Goal: Communication & Community: Answer question/provide support

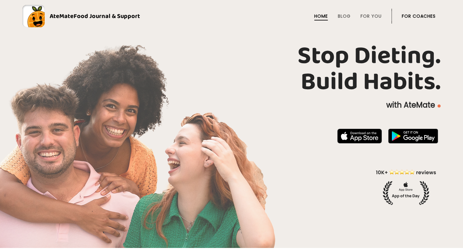
click at [417, 16] on link "For Coaches" at bounding box center [419, 16] width 34 height 5
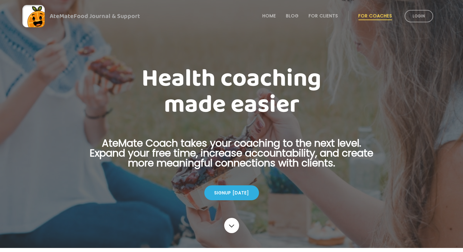
click at [417, 16] on link "Login" at bounding box center [418, 16] width 29 height 12
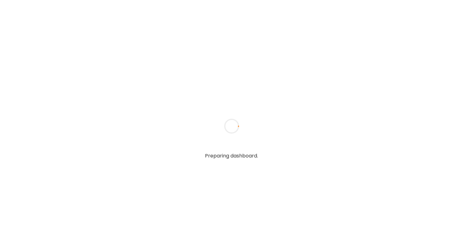
type textarea "**********"
type input "**********"
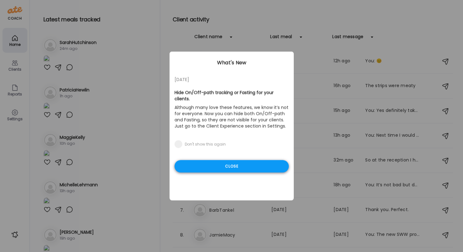
click at [249, 166] on div "Close" at bounding box center [231, 166] width 114 height 12
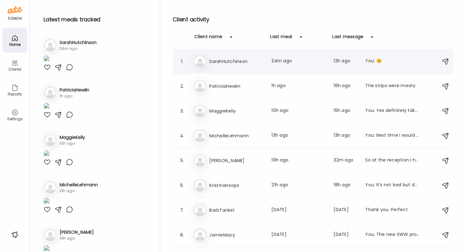
click at [277, 68] on div "Sa SarahHutchinson Last meal: 24m ago Last message: 12h ago You: 😊" at bounding box center [313, 62] width 241 height 14
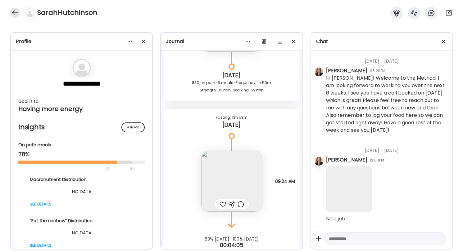
scroll to position [53597, 0]
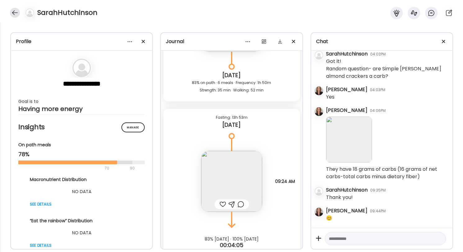
click at [14, 12] on div at bounding box center [15, 13] width 10 height 10
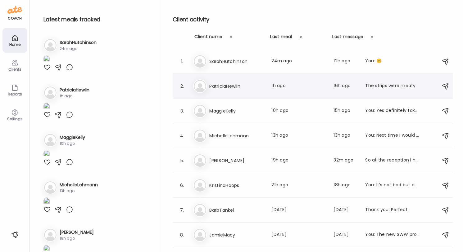
click at [238, 89] on h3 "PatriciaHewlin" at bounding box center [236, 86] width 55 height 7
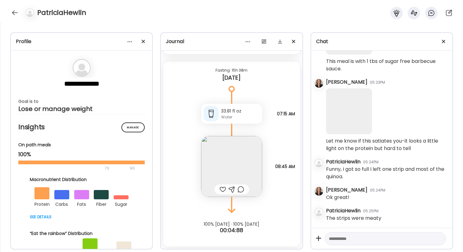
scroll to position [8319, 0]
click at [12, 12] on div at bounding box center [15, 13] width 10 height 10
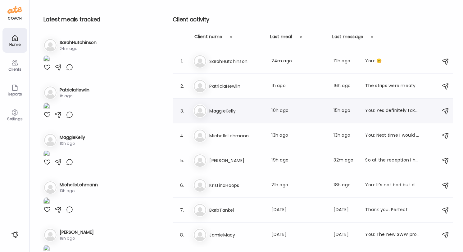
click at [241, 110] on h3 "MaggieKelly" at bounding box center [236, 110] width 55 height 7
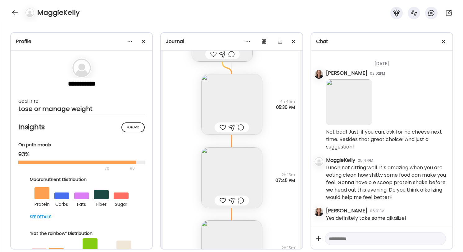
scroll to position [8337, 0]
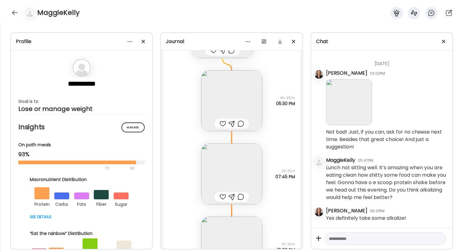
click at [230, 166] on img at bounding box center [231, 174] width 61 height 61
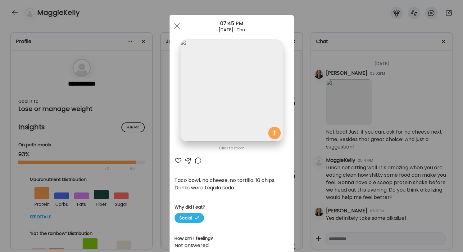
click at [178, 159] on div at bounding box center [177, 160] width 7 height 7
click at [189, 161] on div at bounding box center [187, 160] width 7 height 7
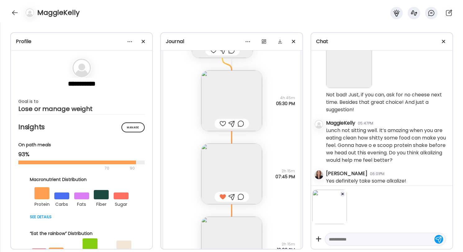
scroll to position [6583, 0]
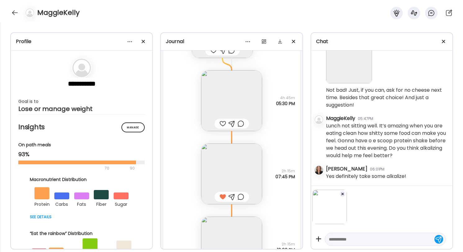
click at [335, 239] on textarea at bounding box center [380, 239] width 102 height 7
type textarea "*********"
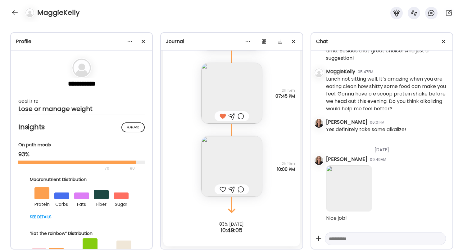
scroll to position [8418, 0]
click at [240, 172] on img at bounding box center [231, 166] width 61 height 61
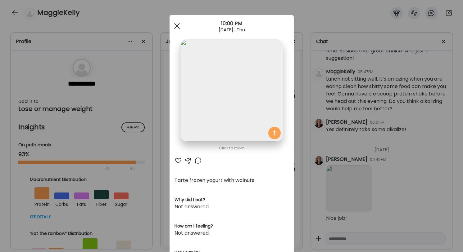
click at [177, 25] on div at bounding box center [177, 26] width 12 height 12
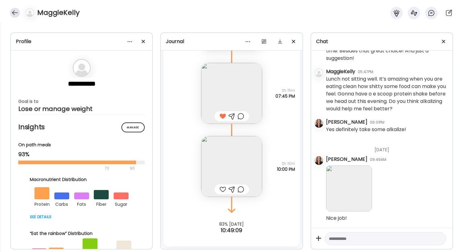
click at [15, 11] on div at bounding box center [15, 13] width 10 height 10
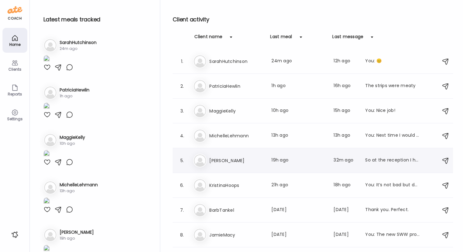
click at [263, 160] on h3 "Marilyn" at bounding box center [236, 160] width 55 height 7
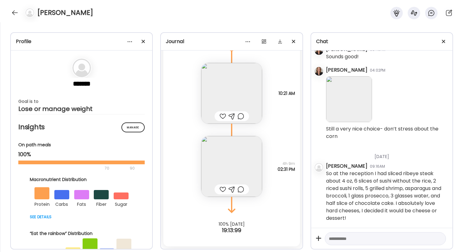
scroll to position [3023, 0]
click at [347, 240] on textarea at bounding box center [380, 238] width 102 height 7
type textarea "**********"
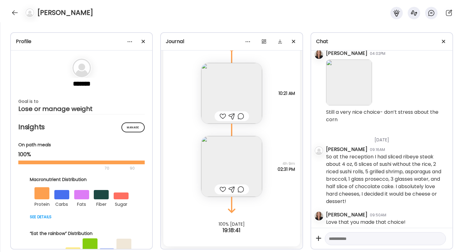
scroll to position [3044, 0]
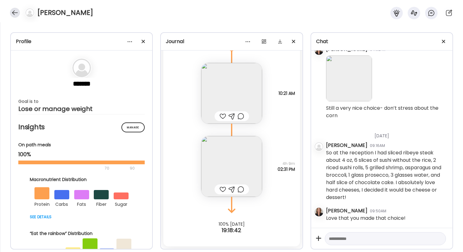
click at [16, 11] on div at bounding box center [15, 13] width 10 height 10
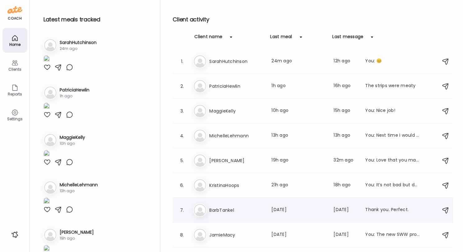
click at [261, 211] on h3 "BarbTankel" at bounding box center [236, 210] width 55 height 7
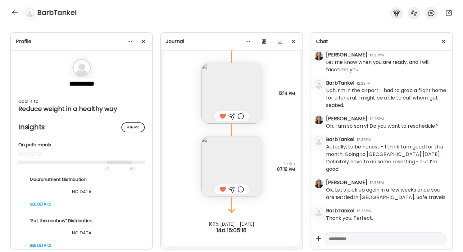
scroll to position [9038, 0]
click at [349, 240] on textarea at bounding box center [380, 238] width 102 height 7
type textarea "**********"
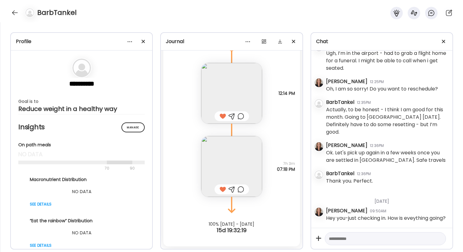
scroll to position [9083, 0]
click at [14, 11] on div at bounding box center [15, 13] width 10 height 10
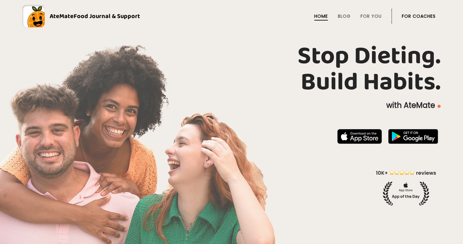
click at [427, 18] on link "For Coaches" at bounding box center [419, 16] width 34 height 5
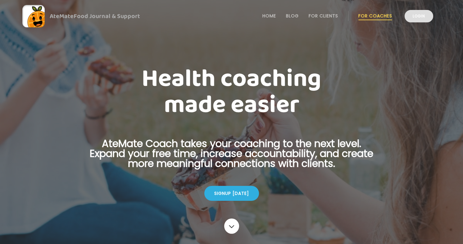
click at [426, 18] on link "Login" at bounding box center [418, 16] width 29 height 12
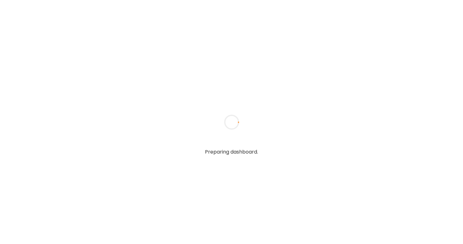
type textarea "**********"
type input "**********"
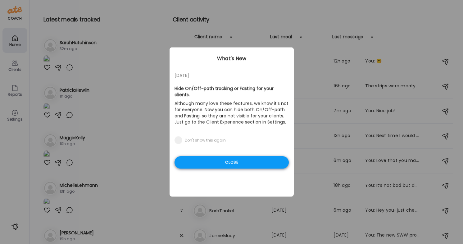
click at [268, 159] on div "Close" at bounding box center [231, 162] width 114 height 12
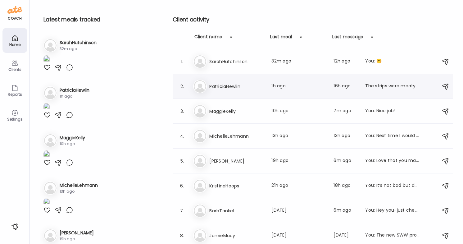
click at [257, 88] on h3 "PatriciaHewlin" at bounding box center [236, 86] width 55 height 7
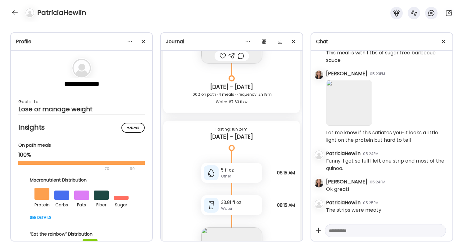
scroll to position [8767, 0]
